Goal: Task Accomplishment & Management: Use online tool/utility

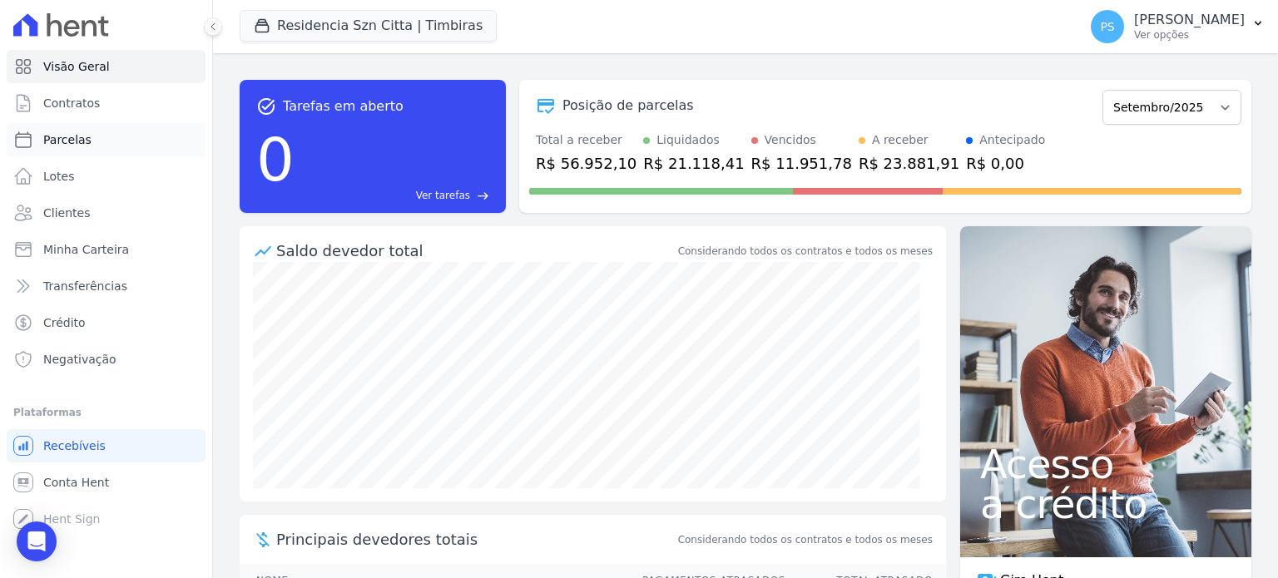
click at [72, 139] on span "Parcelas" at bounding box center [67, 140] width 48 height 17
select select
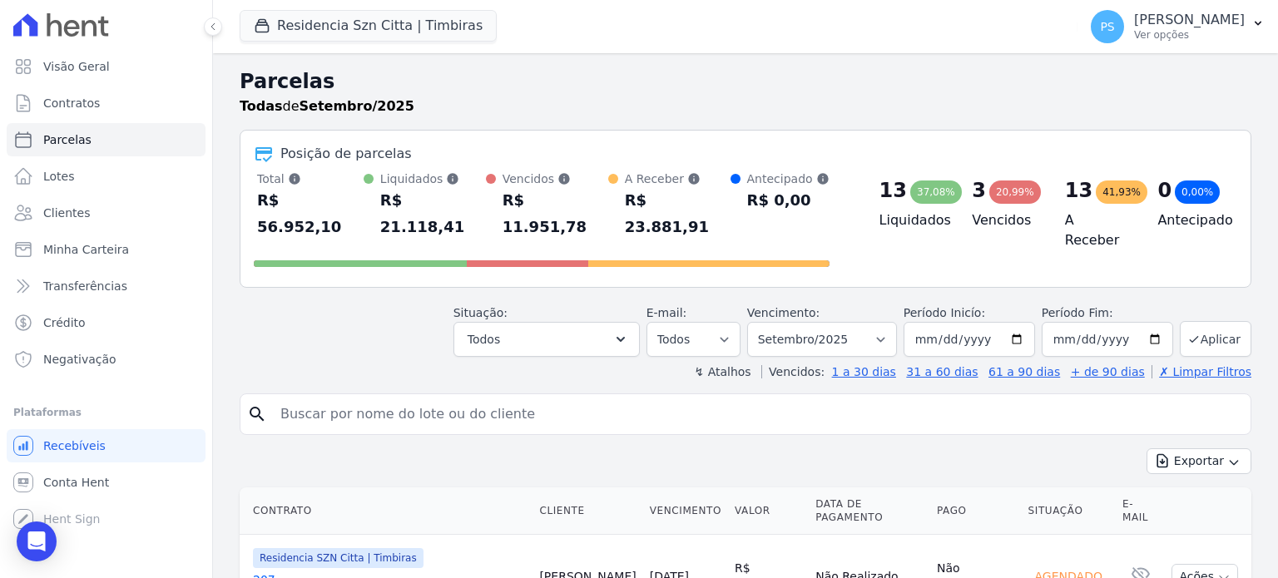
click at [507, 398] on input "search" at bounding box center [758, 414] width 974 height 33
type input "[PERSON_NAME]"
select select
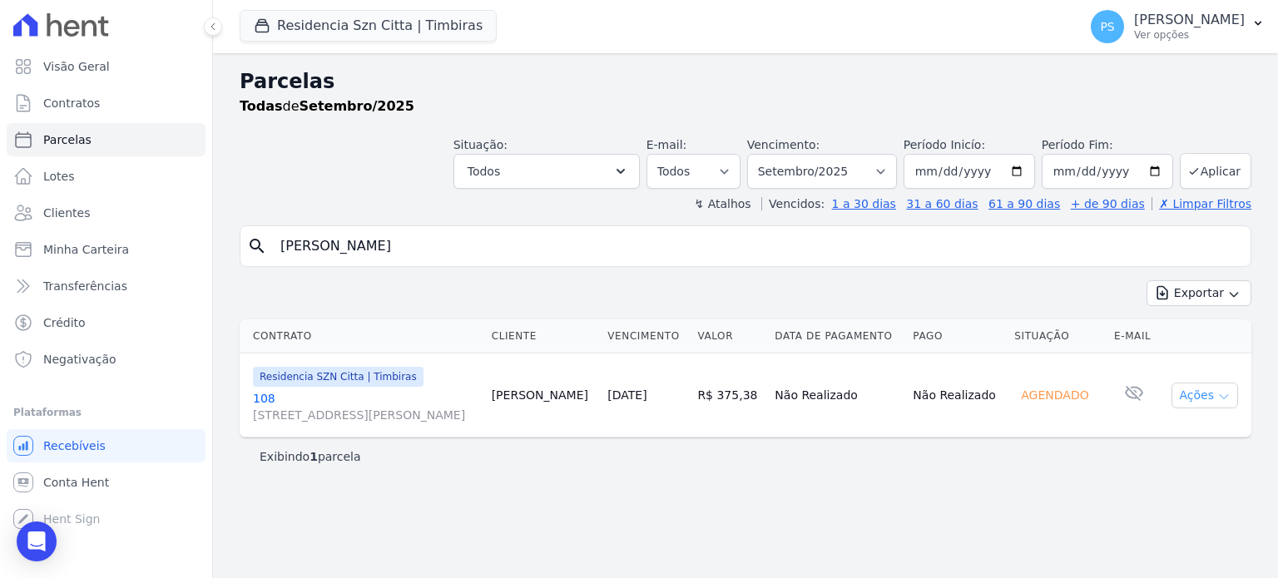
click at [1219, 390] on icon "button" at bounding box center [1224, 396] width 13 height 13
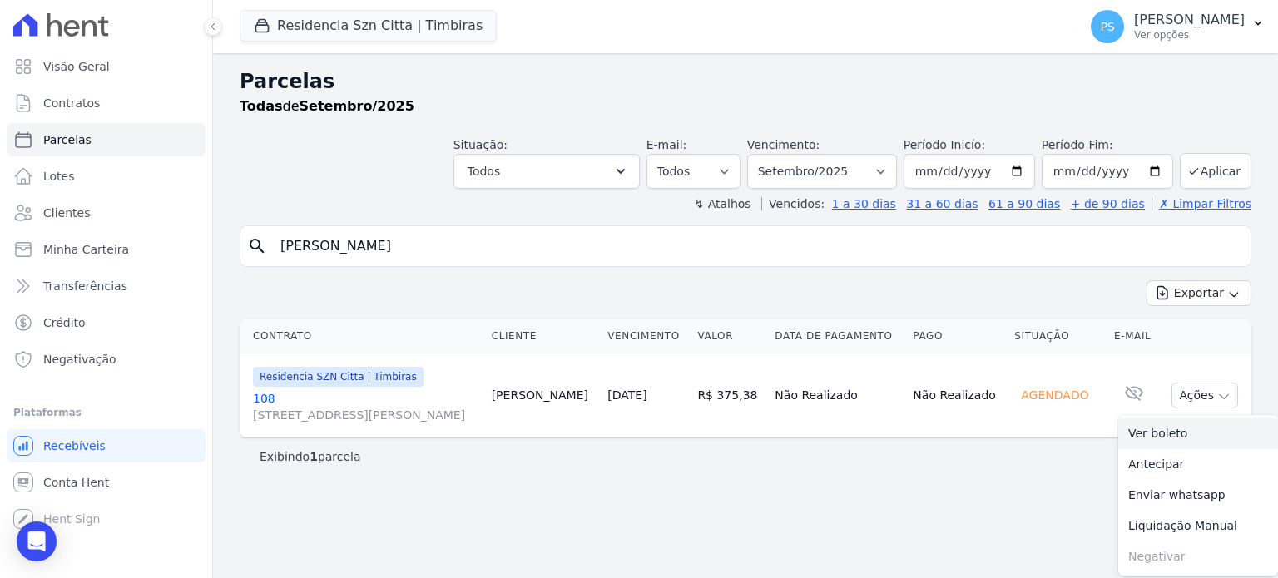
click at [1157, 429] on link "Ver boleto" at bounding box center [1199, 434] width 160 height 31
